Goal: Task Accomplishment & Management: Manage account settings

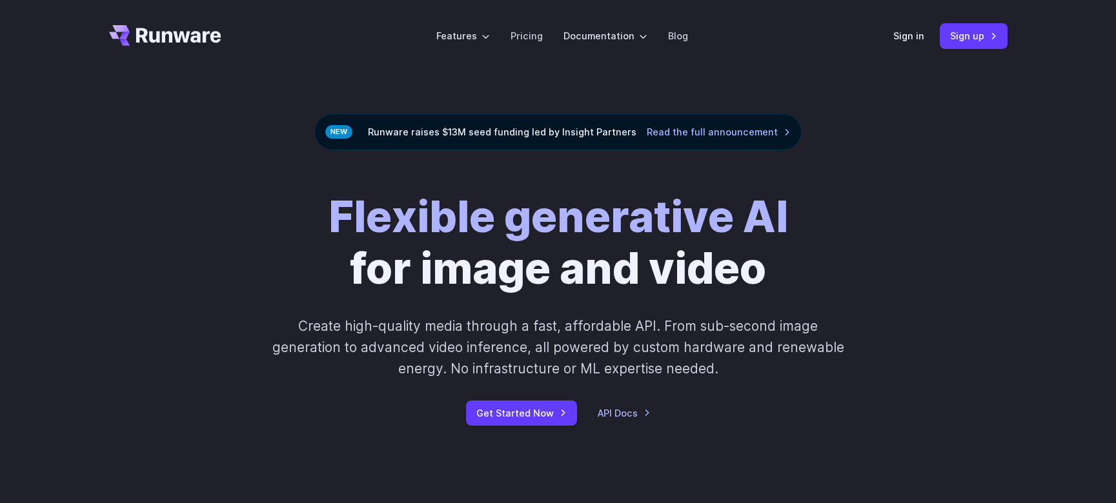
click at [916, 35] on link "Sign in" at bounding box center [908, 35] width 31 height 15
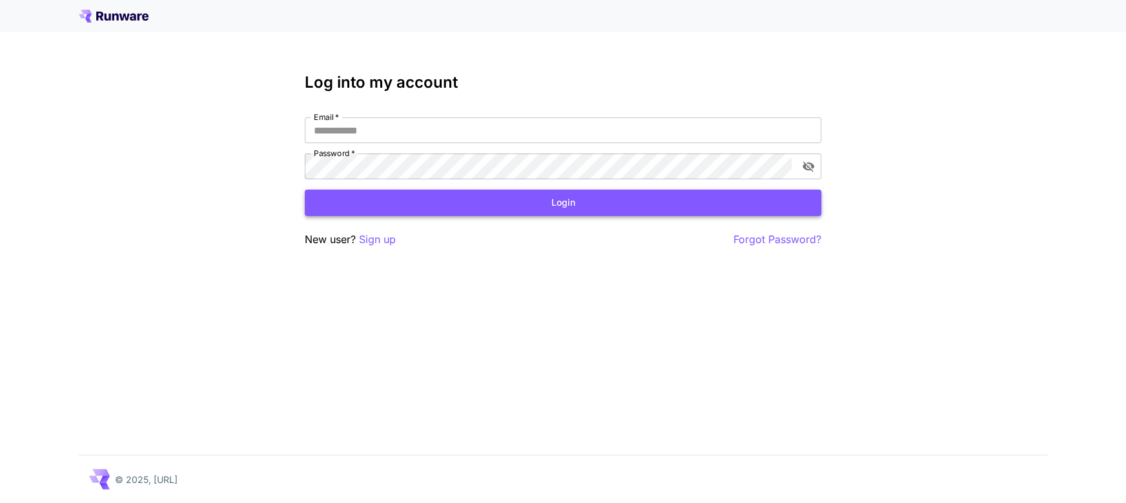
type input "**********"
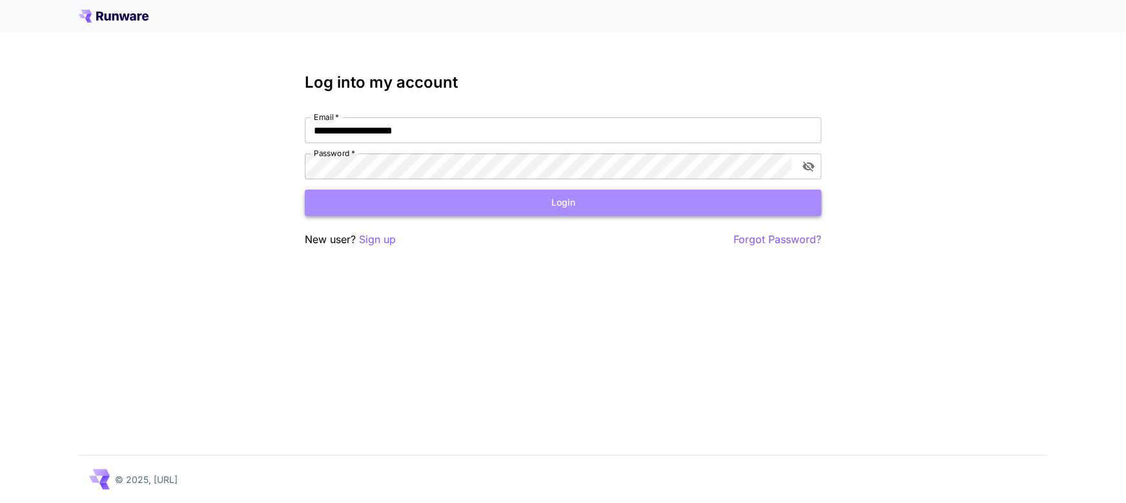
click at [474, 208] on button "Login" at bounding box center [563, 203] width 516 height 26
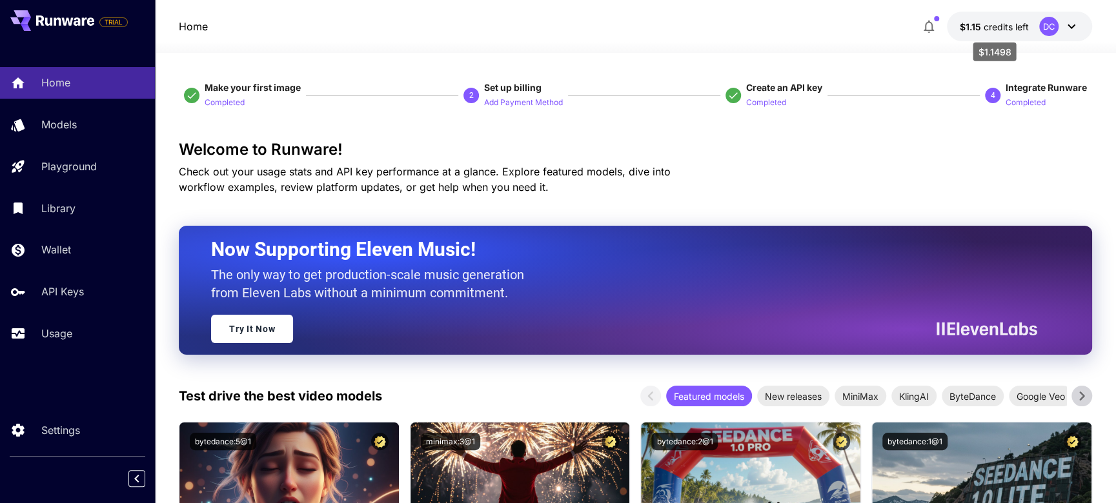
click at [1008, 26] on span "credits left" at bounding box center [1006, 26] width 45 height 11
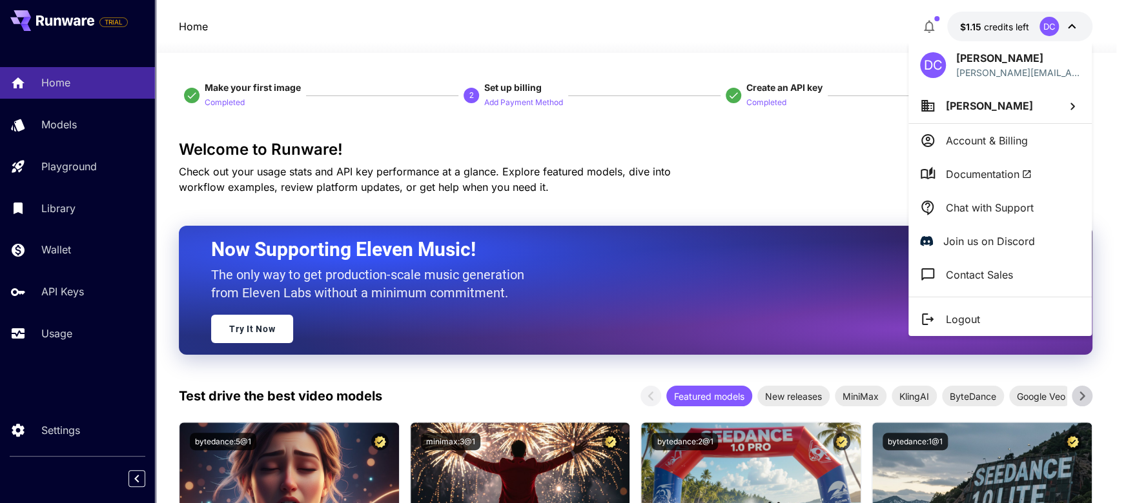
click at [835, 34] on div at bounding box center [563, 251] width 1126 height 503
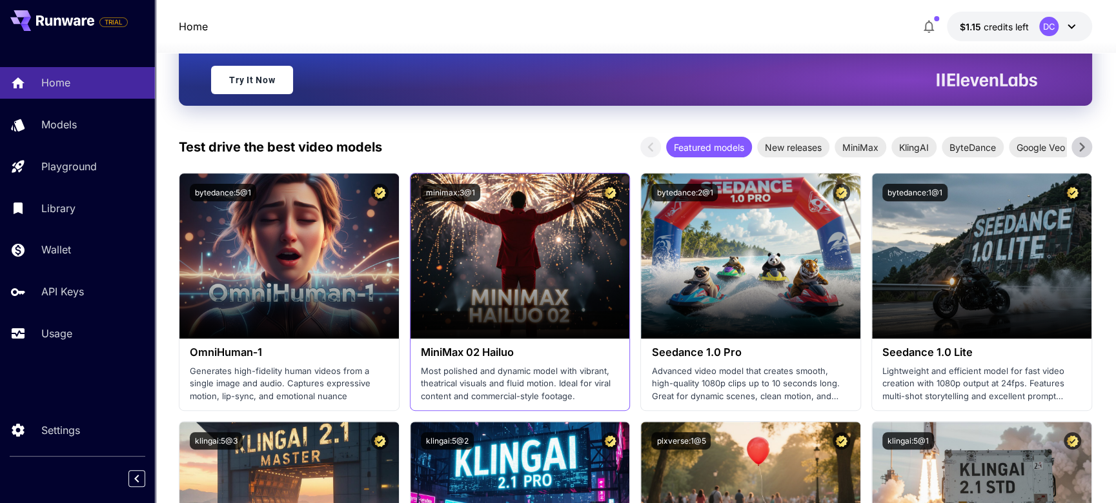
scroll to position [155, 0]
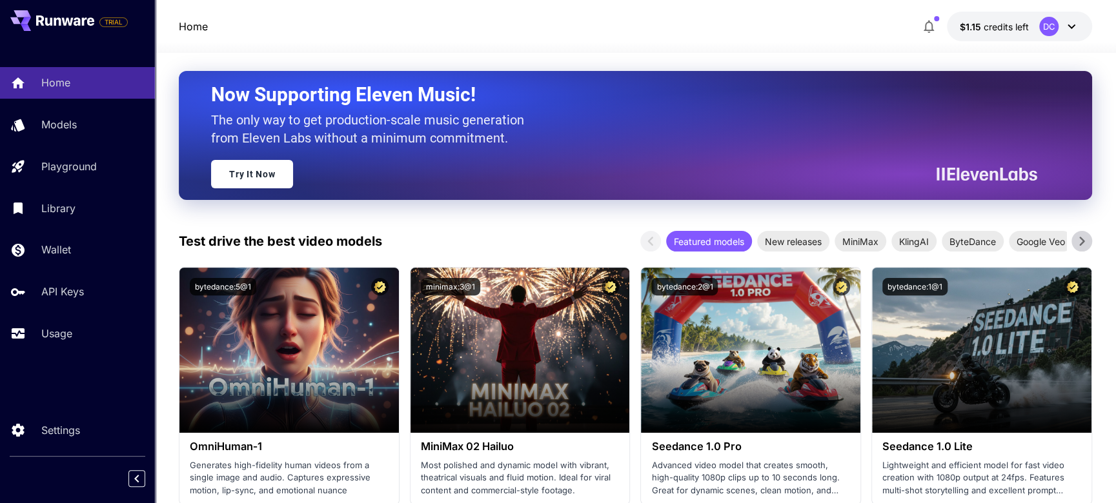
click at [991, 30] on span "credits left" at bounding box center [1006, 26] width 45 height 11
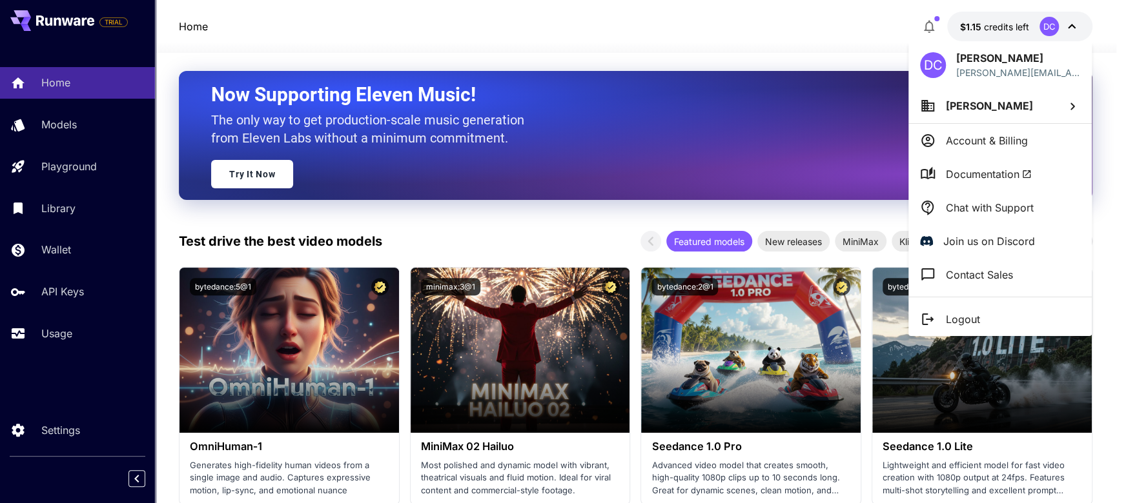
click at [721, 61] on div at bounding box center [563, 251] width 1126 height 503
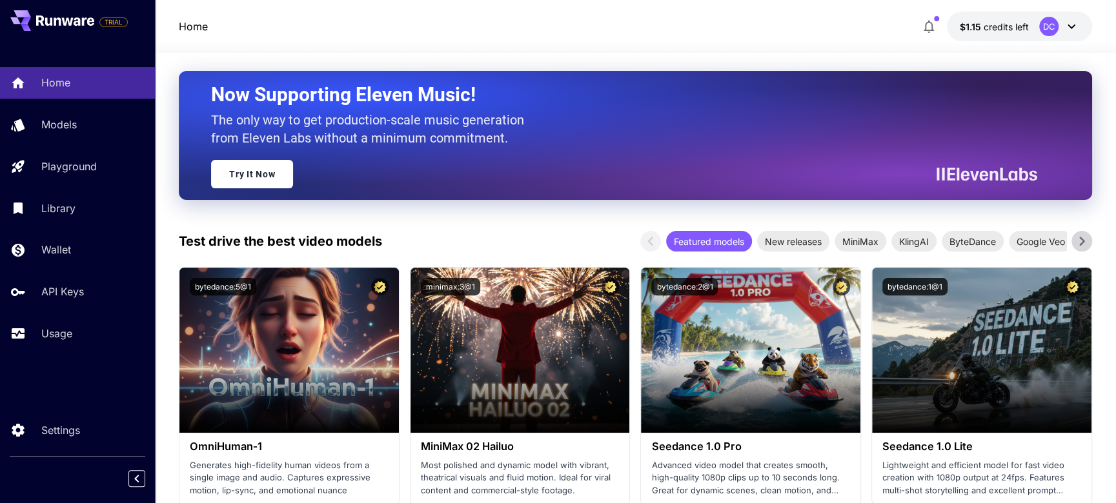
click at [1070, 27] on icon at bounding box center [1071, 26] width 15 height 15
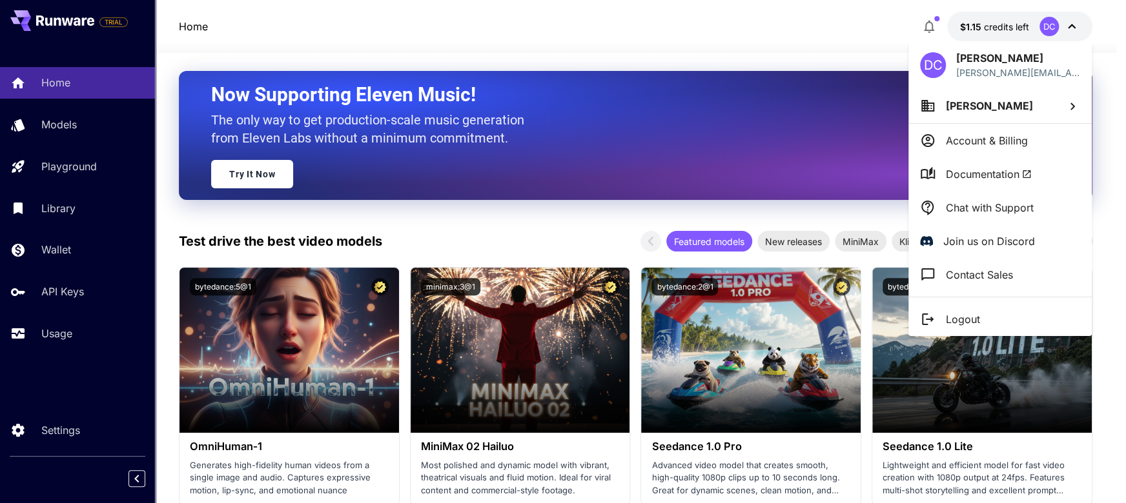
click at [938, 28] on div at bounding box center [563, 251] width 1126 height 503
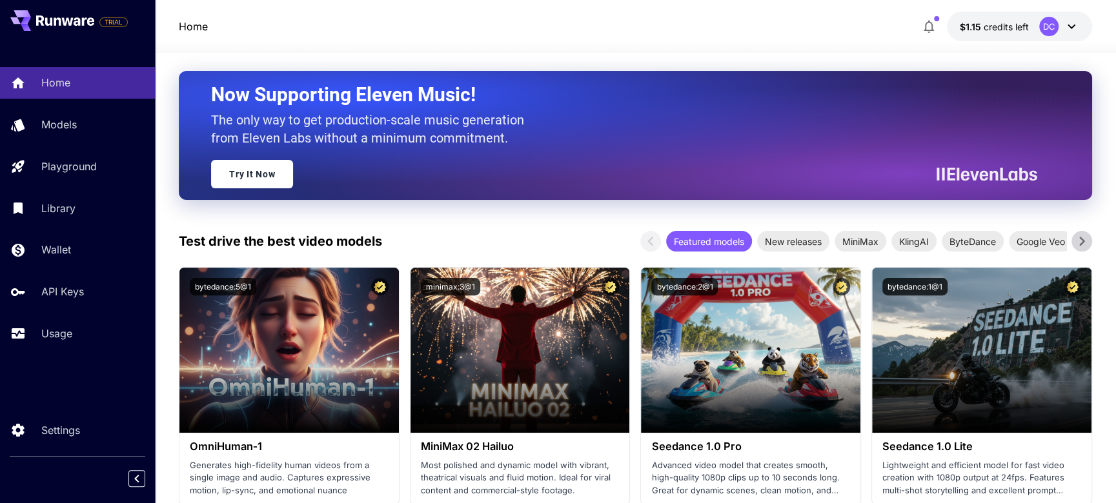
click at [929, 30] on icon "button" at bounding box center [929, 27] width 10 height 13
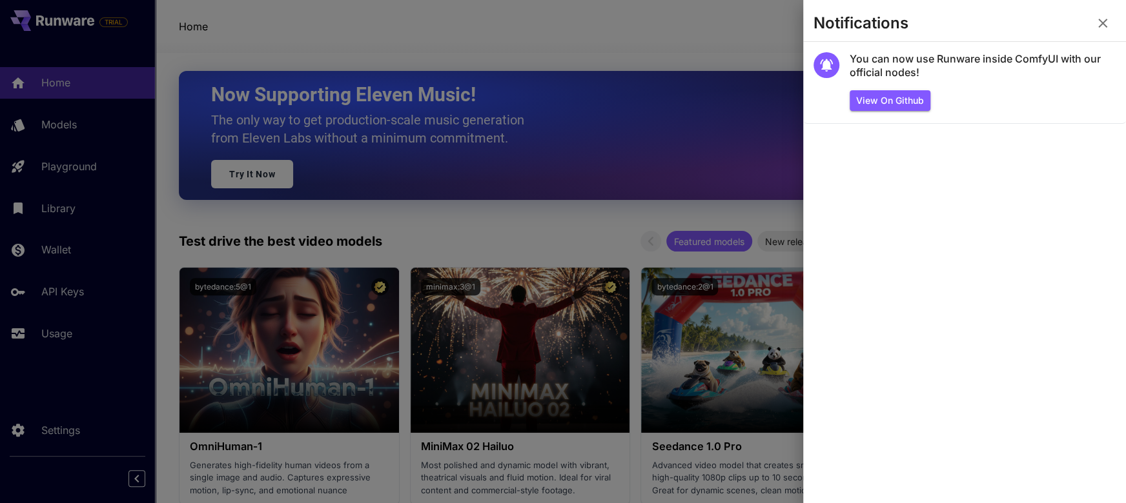
click at [1099, 26] on icon "button" at bounding box center [1102, 23] width 9 height 9
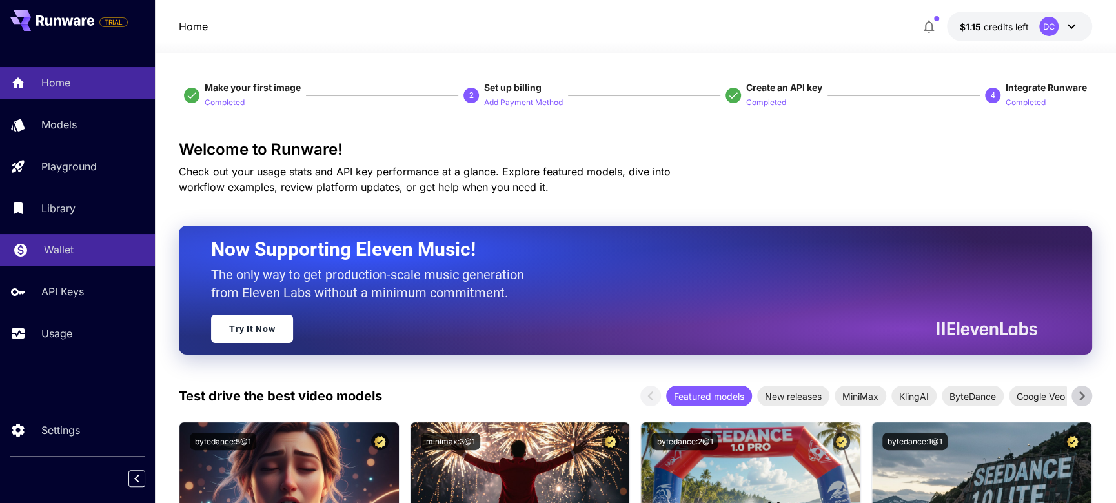
click at [66, 252] on p "Wallet" at bounding box center [59, 249] width 30 height 15
